Goal: Task Accomplishment & Management: Manage account settings

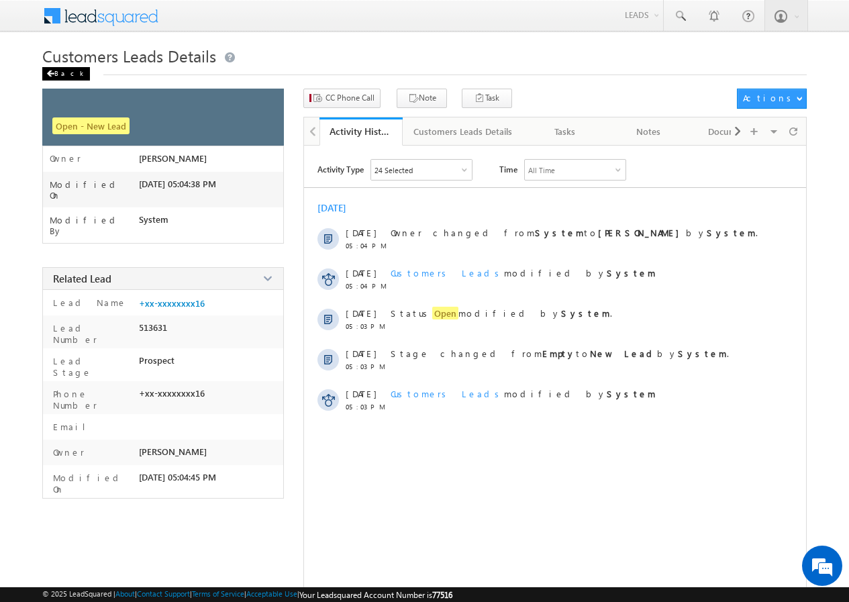
click at [68, 74] on div "Back" at bounding box center [66, 73] width 48 height 13
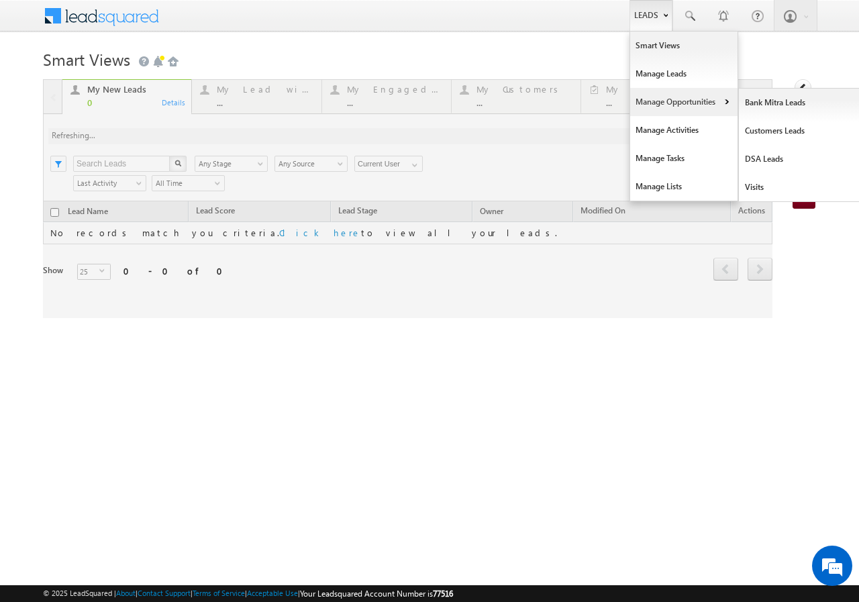
click at [668, 101] on link "Manage Opportunities" at bounding box center [683, 102] width 107 height 28
click at [785, 132] on link "Customers Leads" at bounding box center [800, 131] width 123 height 28
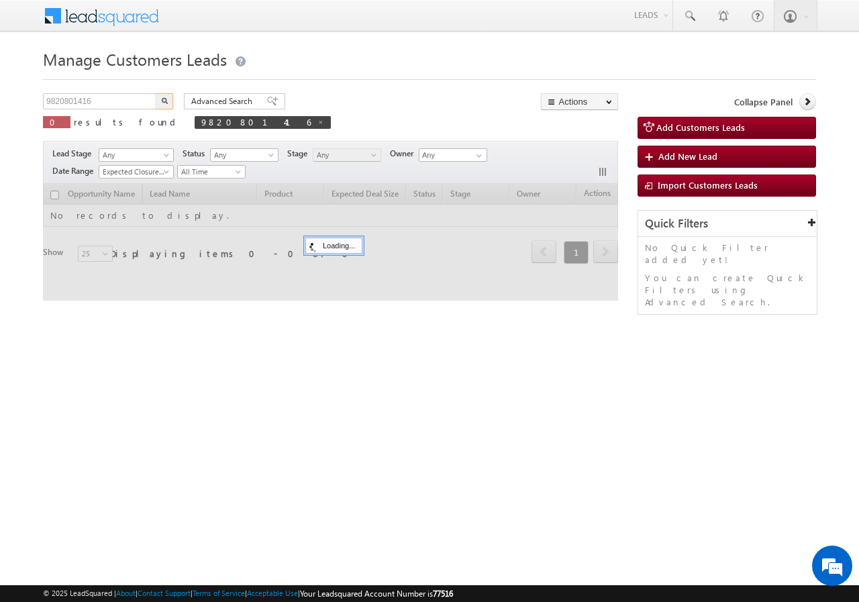
click at [117, 99] on input "9820801416" at bounding box center [100, 101] width 115 height 16
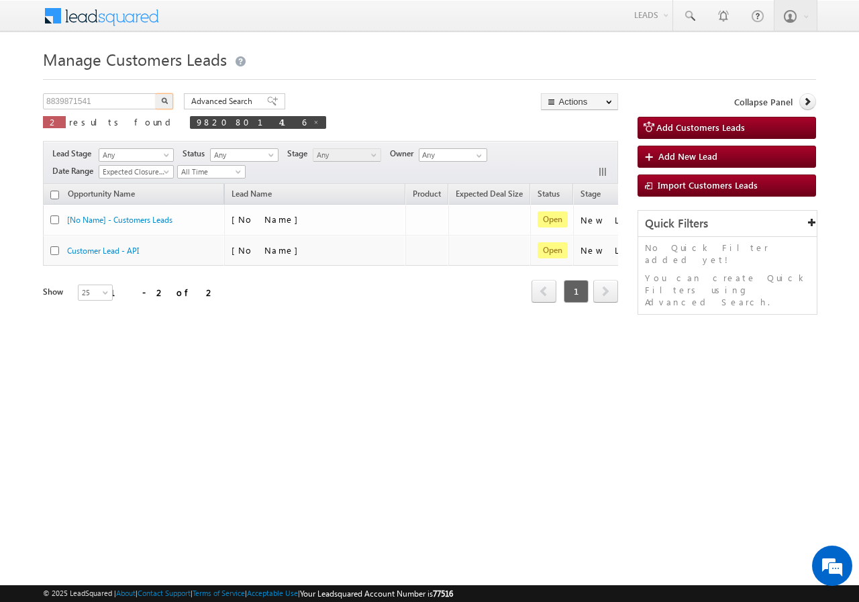
type input "8839871541"
click at [163, 99] on img "button" at bounding box center [164, 100] width 7 height 7
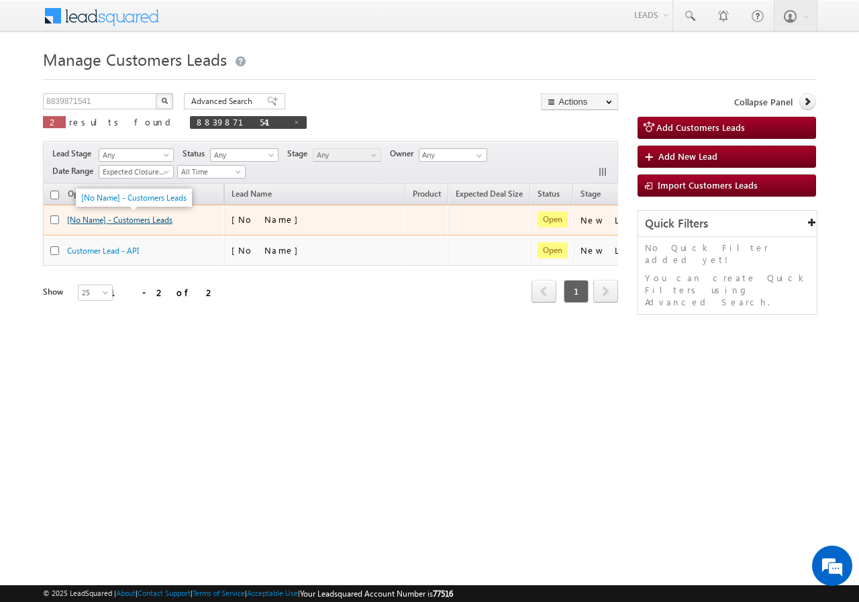
click at [125, 221] on link "[No Name] - Customers Leads" at bounding box center [119, 220] width 105 height 10
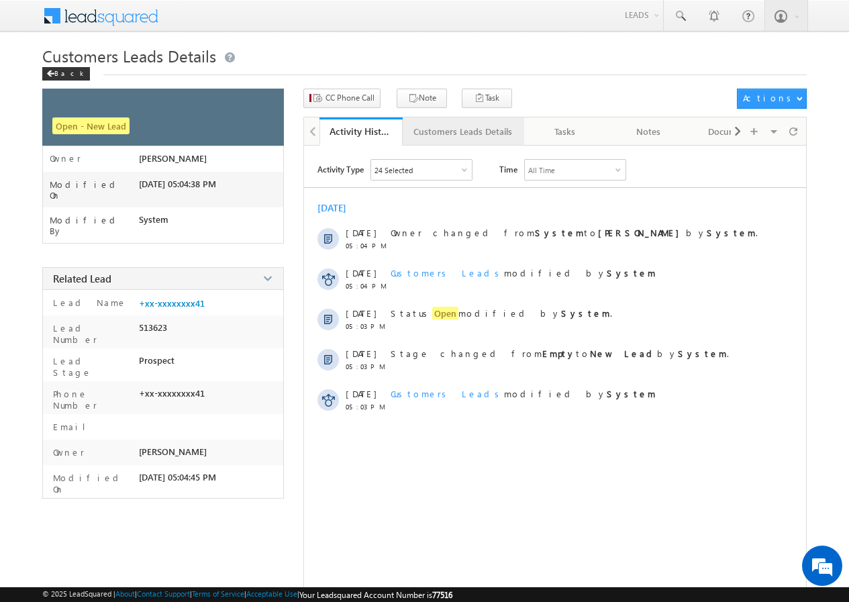
click at [427, 125] on div "Customers Leads Details" at bounding box center [462, 131] width 99 height 16
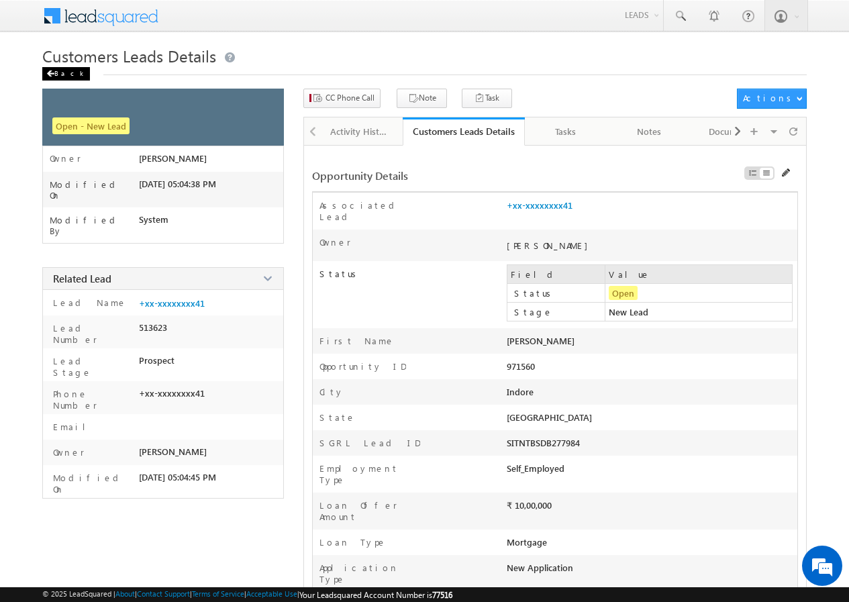
click at [61, 72] on div "Back" at bounding box center [66, 73] width 48 height 13
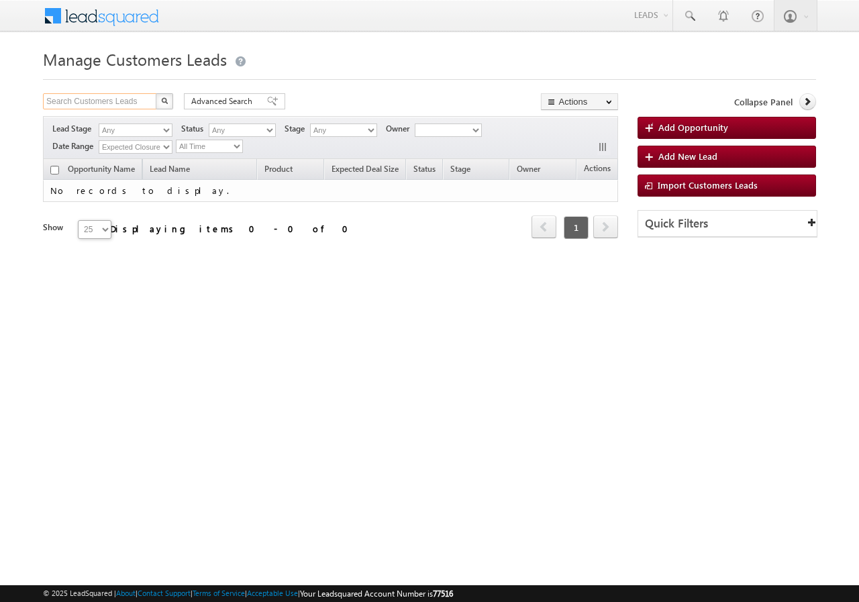
click at [111, 100] on input "Search Customers Leads" at bounding box center [100, 101] width 115 height 16
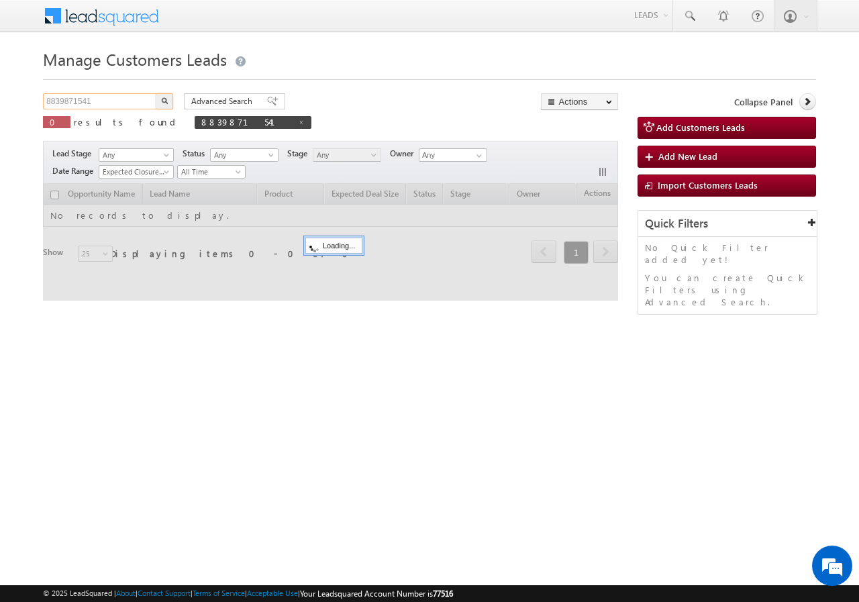
click at [111, 100] on input "8839871541" at bounding box center [100, 101] width 115 height 16
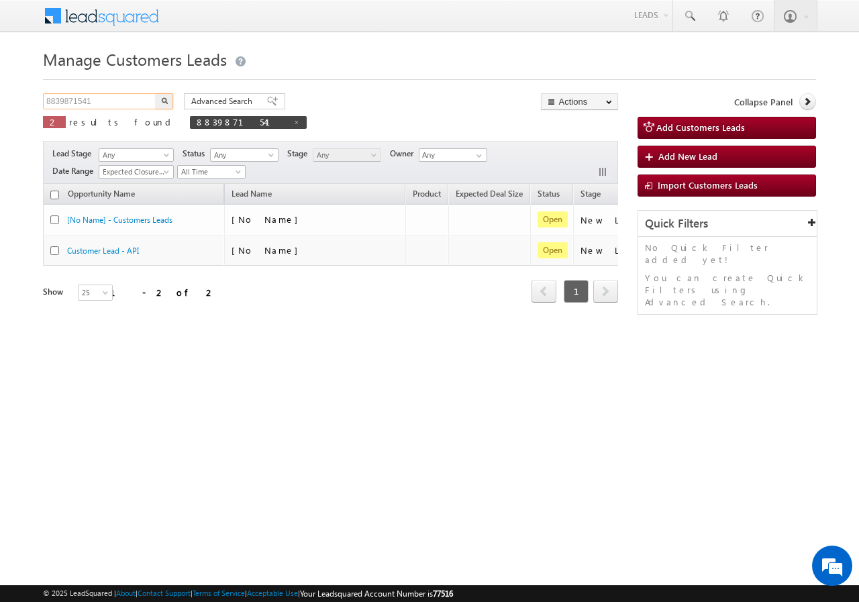
paste input "7983396967"
type input "7983396967"
click at [161, 100] on img "button" at bounding box center [164, 100] width 7 height 7
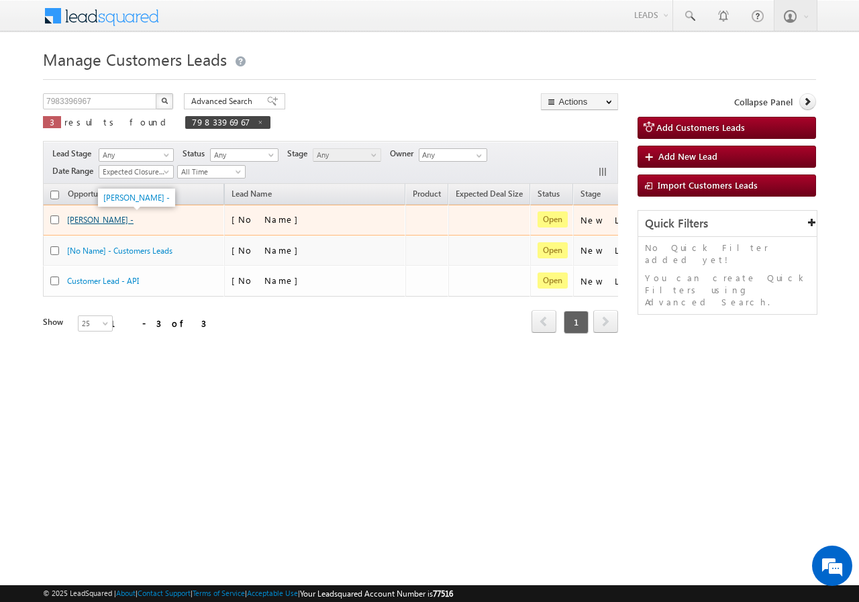
click at [107, 218] on link "[PERSON_NAME] -" at bounding box center [100, 220] width 66 height 10
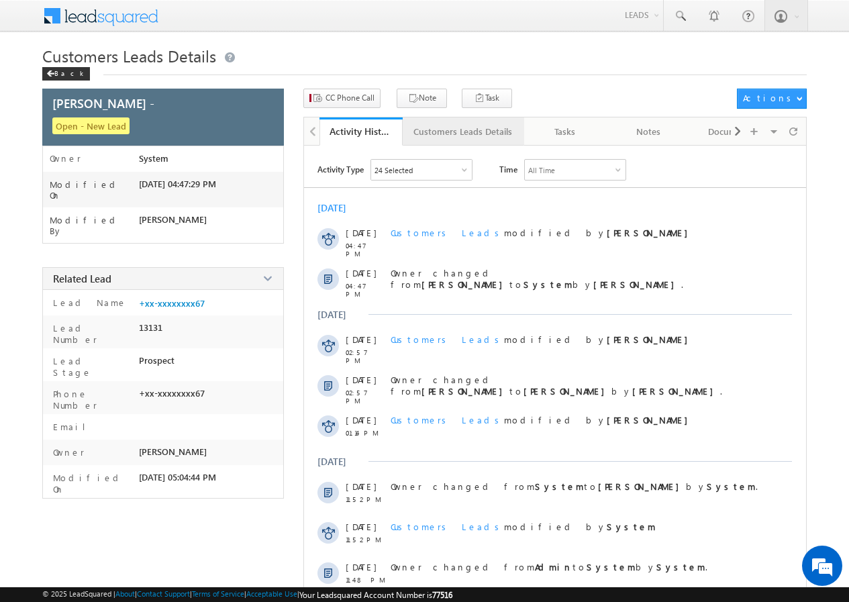
click at [440, 127] on div "Customers Leads Details" at bounding box center [462, 131] width 99 height 16
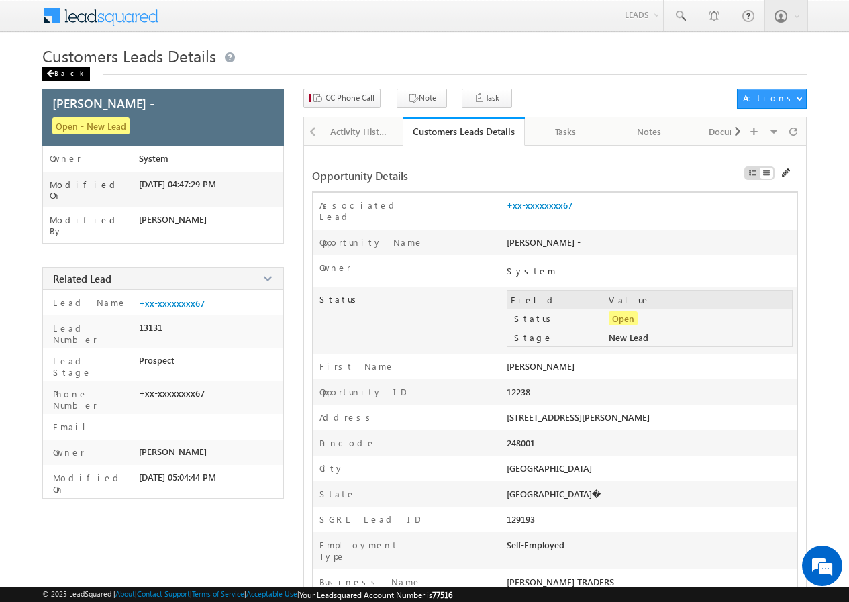
click at [54, 73] on span at bounding box center [50, 73] width 8 height 7
